Goal: Task Accomplishment & Management: Manage account settings

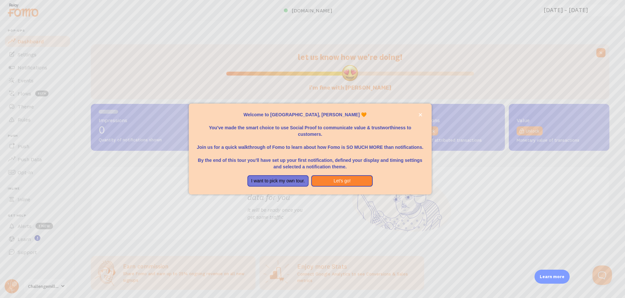
click at [322, 231] on div at bounding box center [312, 149] width 625 height 298
click at [262, 179] on button "I want to pick my own tour." at bounding box center [278, 181] width 62 height 12
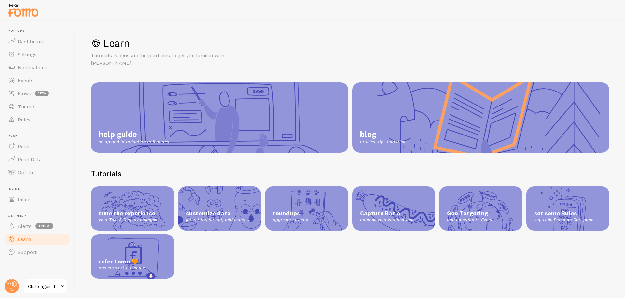
click at [52, 289] on span "Challengemillion" at bounding box center [43, 286] width 31 height 8
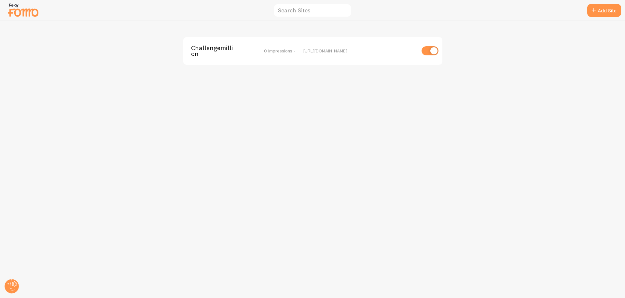
click at [17, 11] on img at bounding box center [23, 10] width 33 height 17
click at [7, 284] on circle at bounding box center [12, 286] width 14 height 14
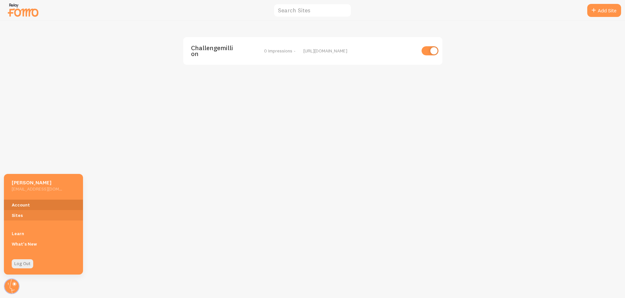
click at [75, 202] on link "Account" at bounding box center [43, 204] width 79 height 10
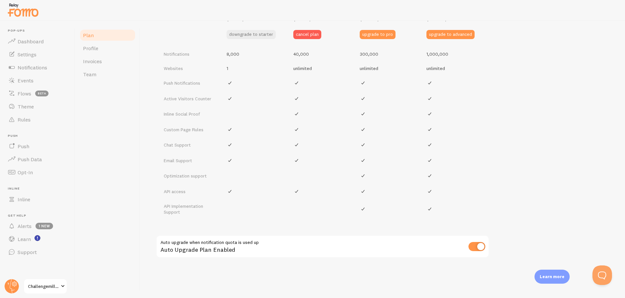
click at [474, 247] on input "checkbox" at bounding box center [476, 246] width 17 height 9
checkbox input "false"
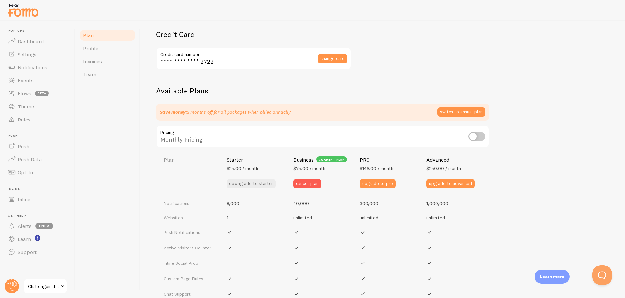
scroll to position [141, 0]
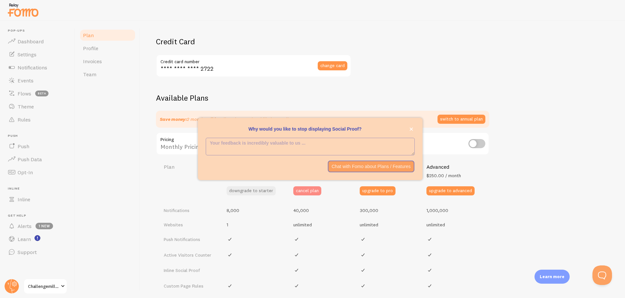
click at [303, 191] on button "cancel plan" at bounding box center [307, 190] width 28 height 9
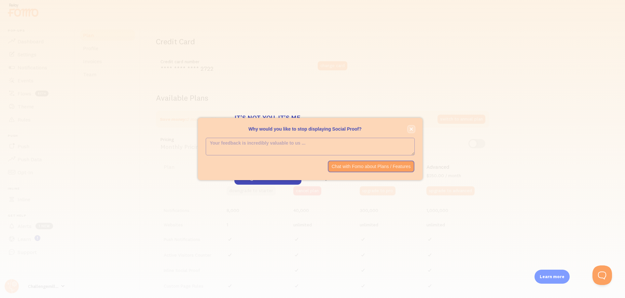
click at [409, 128] on icon "close," at bounding box center [411, 129] width 4 height 4
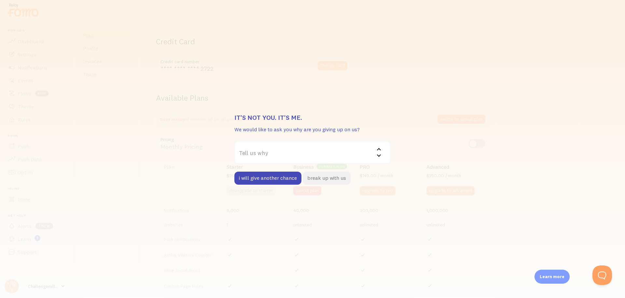
click at [332, 180] on button "break up with us" at bounding box center [327, 177] width 48 height 13
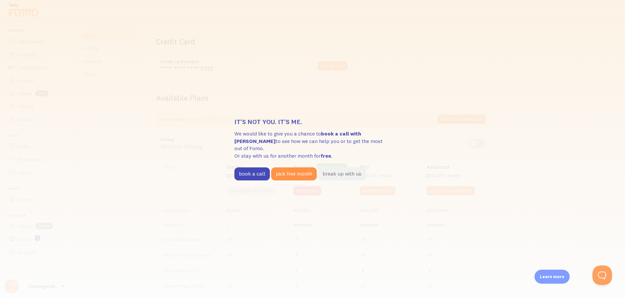
click at [346, 168] on button "break up with us" at bounding box center [342, 173] width 48 height 13
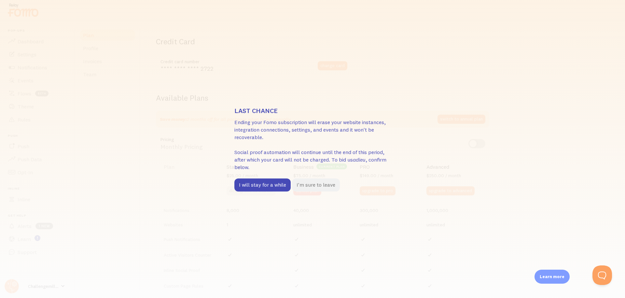
click at [333, 187] on button "I'm sure to leave" at bounding box center [316, 184] width 48 height 13
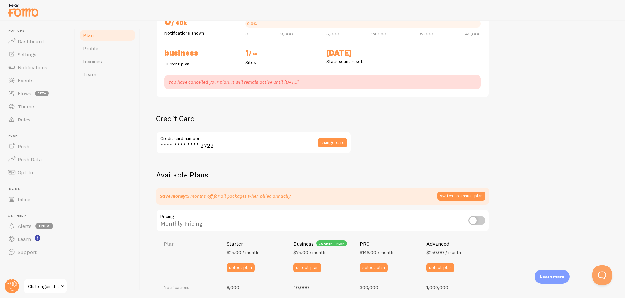
scroll to position [85, 0]
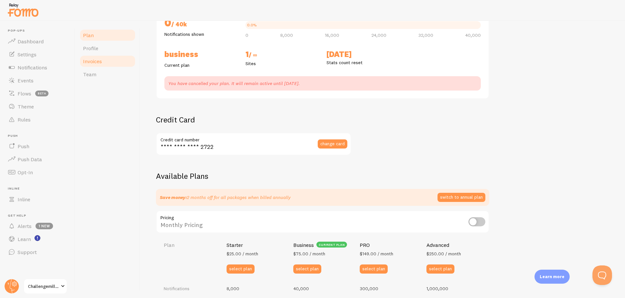
click at [106, 56] on link "Invoices" at bounding box center [107, 61] width 57 height 13
click at [89, 62] on span "Invoices" at bounding box center [92, 61] width 19 height 7
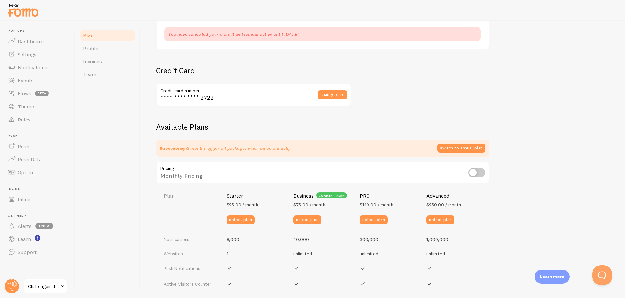
scroll to position [124, 0]
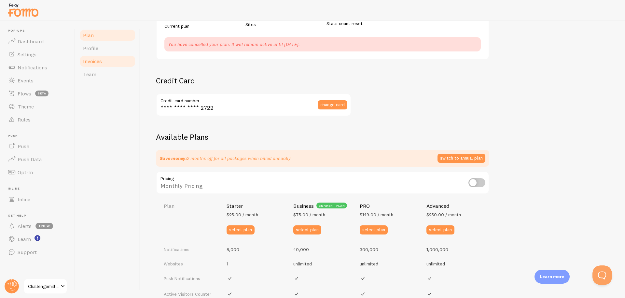
click at [87, 60] on span "Invoices" at bounding box center [92, 61] width 19 height 7
click at [96, 74] on link "Team" at bounding box center [107, 74] width 57 height 13
click at [97, 46] on span "Profile" at bounding box center [90, 48] width 15 height 7
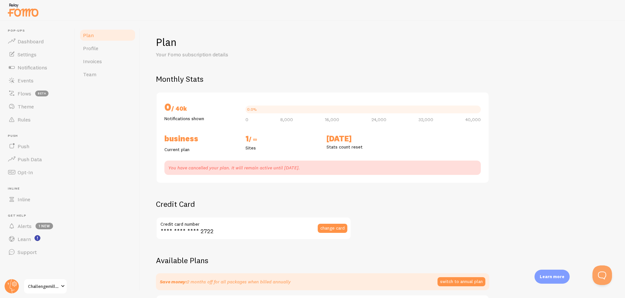
scroll to position [0, 0]
